Goal: Task Accomplishment & Management: Use online tool/utility

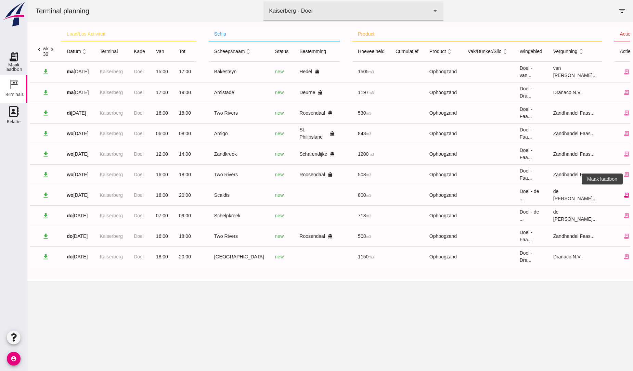
click at [623, 196] on icon "receipt_long" at bounding box center [626, 195] width 6 height 6
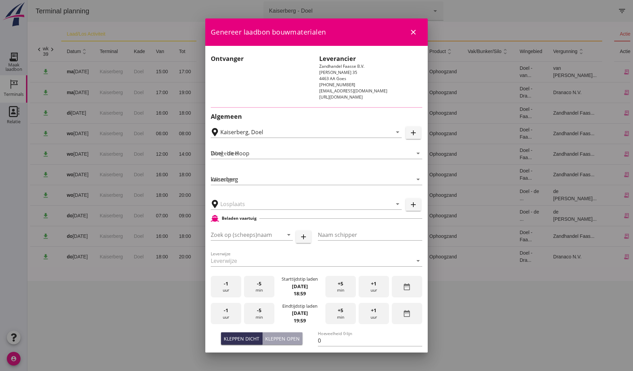
type input "Scaldis"
type input "[PERSON_NAME]"
type input "930"
type input "Ophoogzand (6120)"
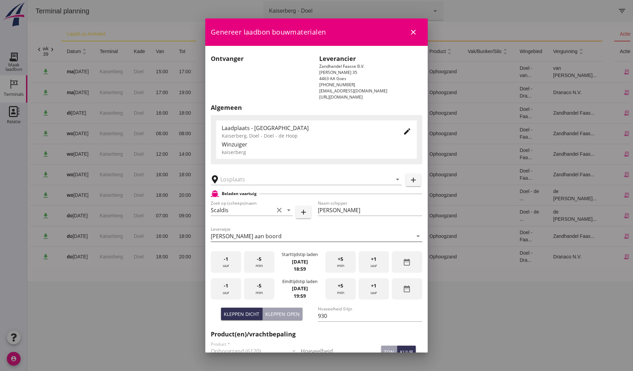
scroll to position [38, 0]
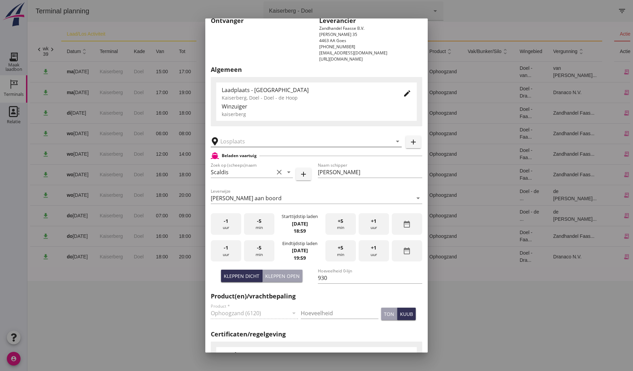
click at [246, 138] on input "text" at bounding box center [301, 141] width 162 height 11
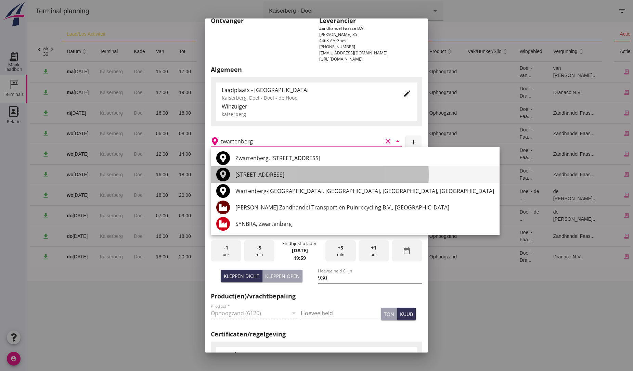
click at [258, 176] on div "[STREET_ADDRESS]" at bounding box center [364, 174] width 259 height 8
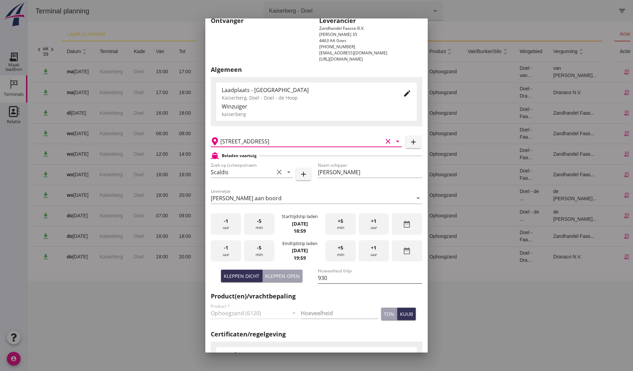
type input "[STREET_ADDRESS]"
click at [329, 275] on input "930" at bounding box center [370, 277] width 104 height 11
type input "9"
type input "800"
click at [356, 299] on h2 "Product(en)/vrachtbepaling" at bounding box center [316, 295] width 211 height 9
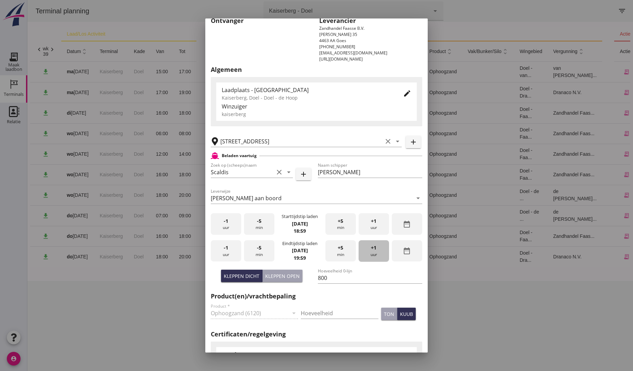
click at [369, 251] on div "+1 uur" at bounding box center [373, 251] width 30 height 22
click at [368, 251] on div "+1 uur" at bounding box center [373, 251] width 30 height 22
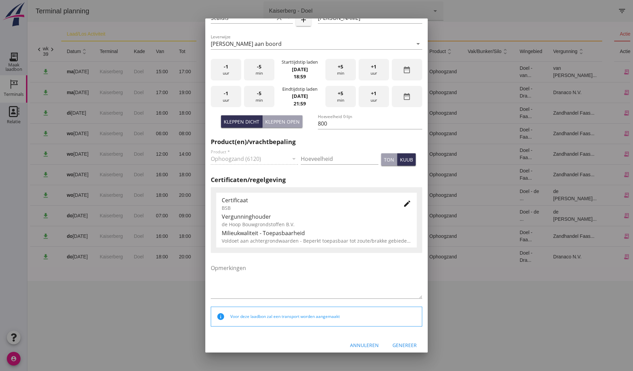
scroll to position [197, 0]
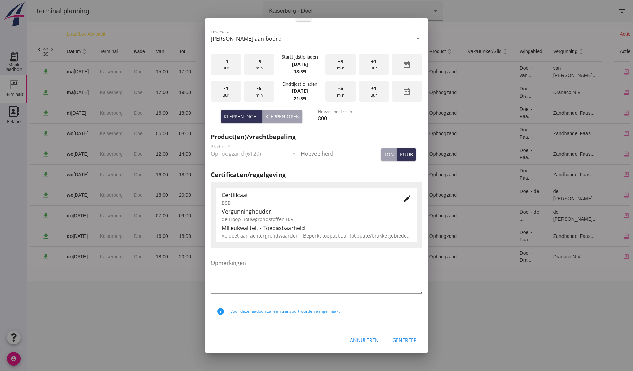
click at [397, 339] on div "Genereer" at bounding box center [404, 339] width 24 height 7
